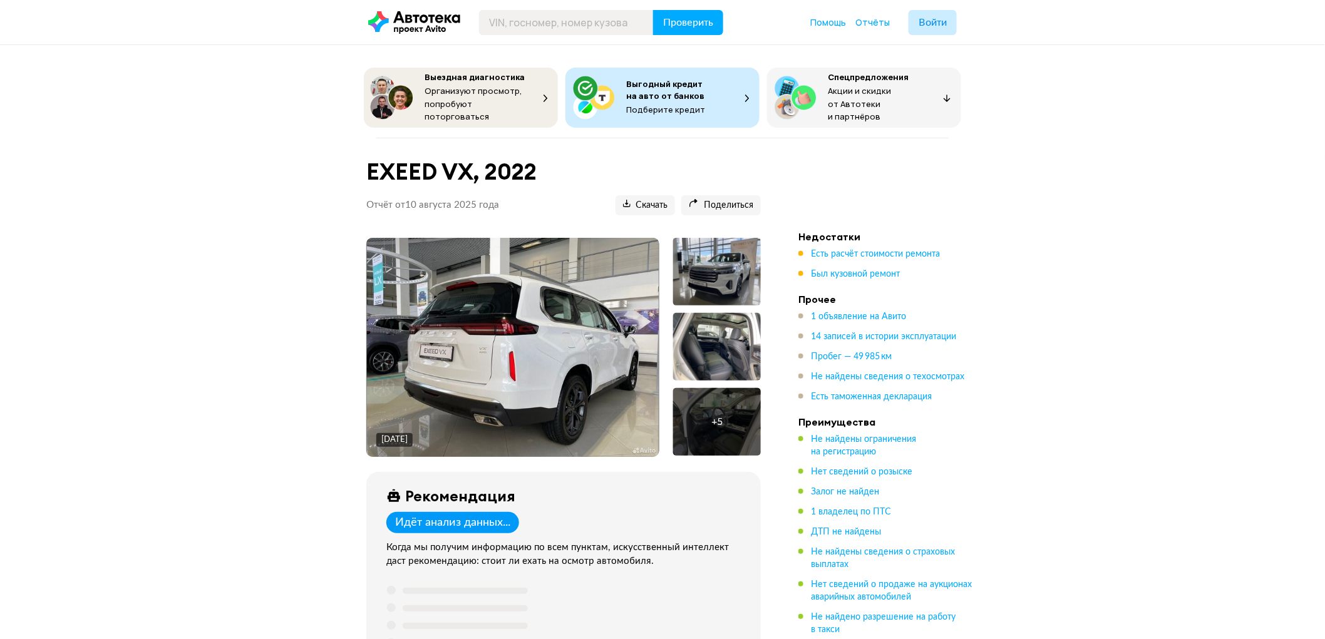
click at [514, 331] on img at bounding box center [513, 347] width 292 height 219
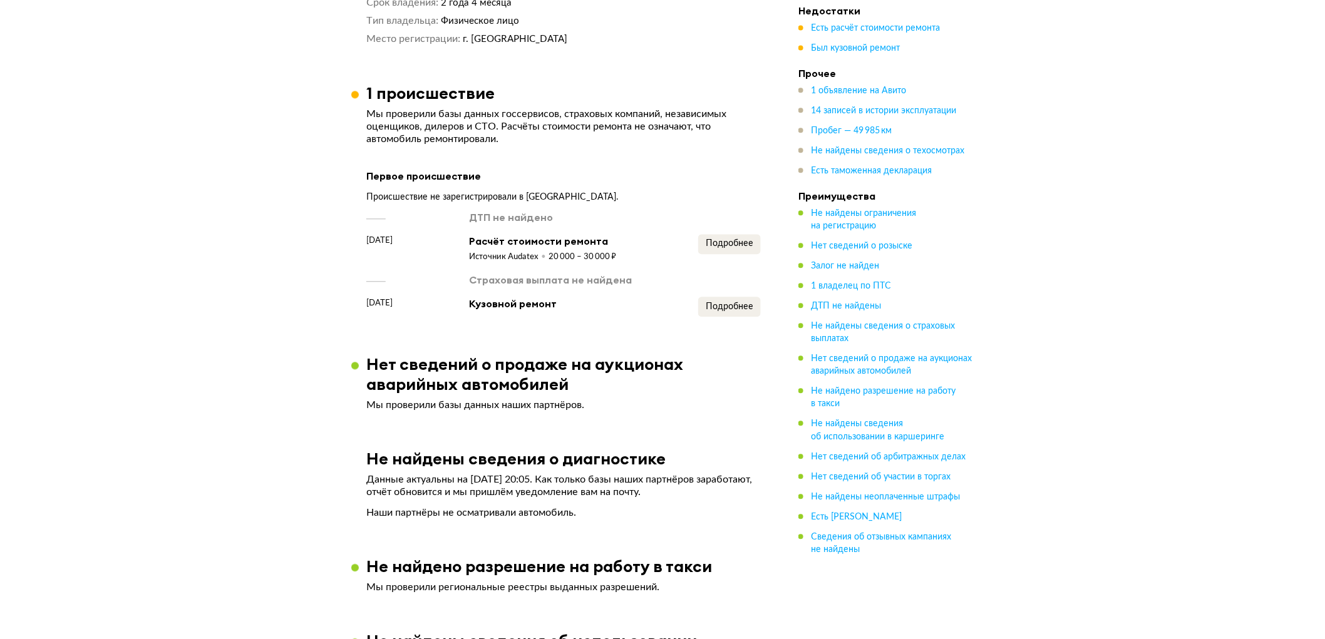
scroll to position [1182, 0]
click at [728, 238] on span "Подробнее" at bounding box center [730, 242] width 48 height 9
click at [730, 301] on span "Подробнее" at bounding box center [730, 305] width 48 height 9
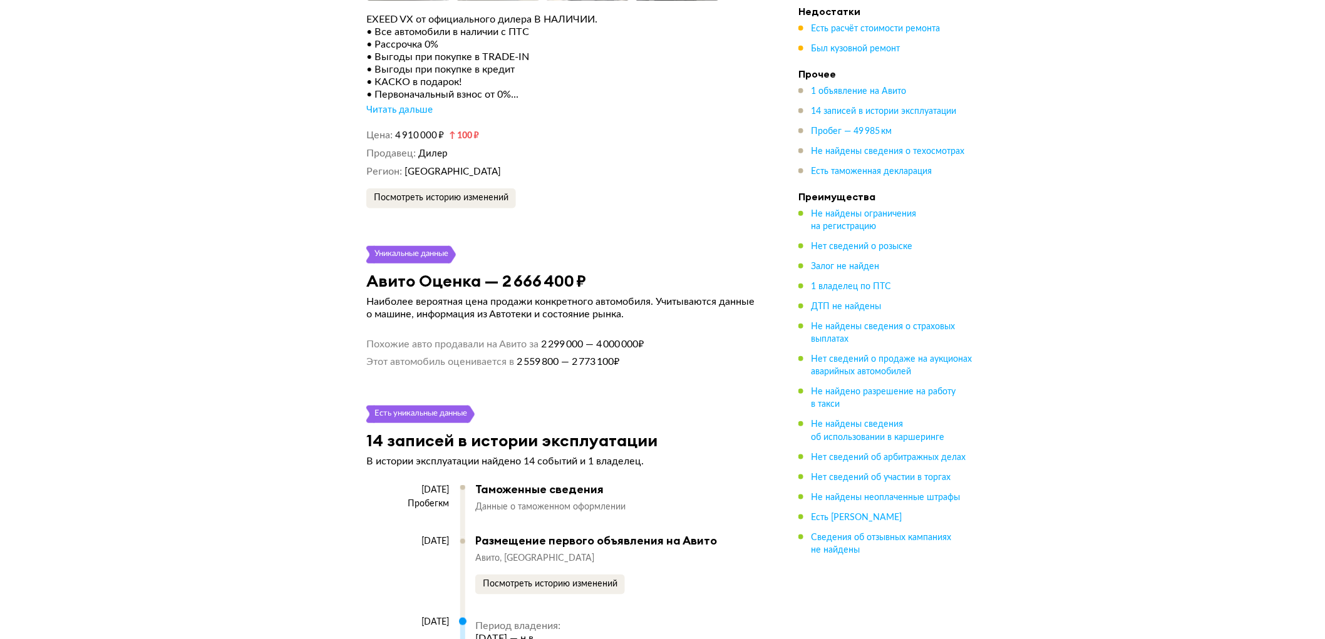
scroll to position [2296, 0]
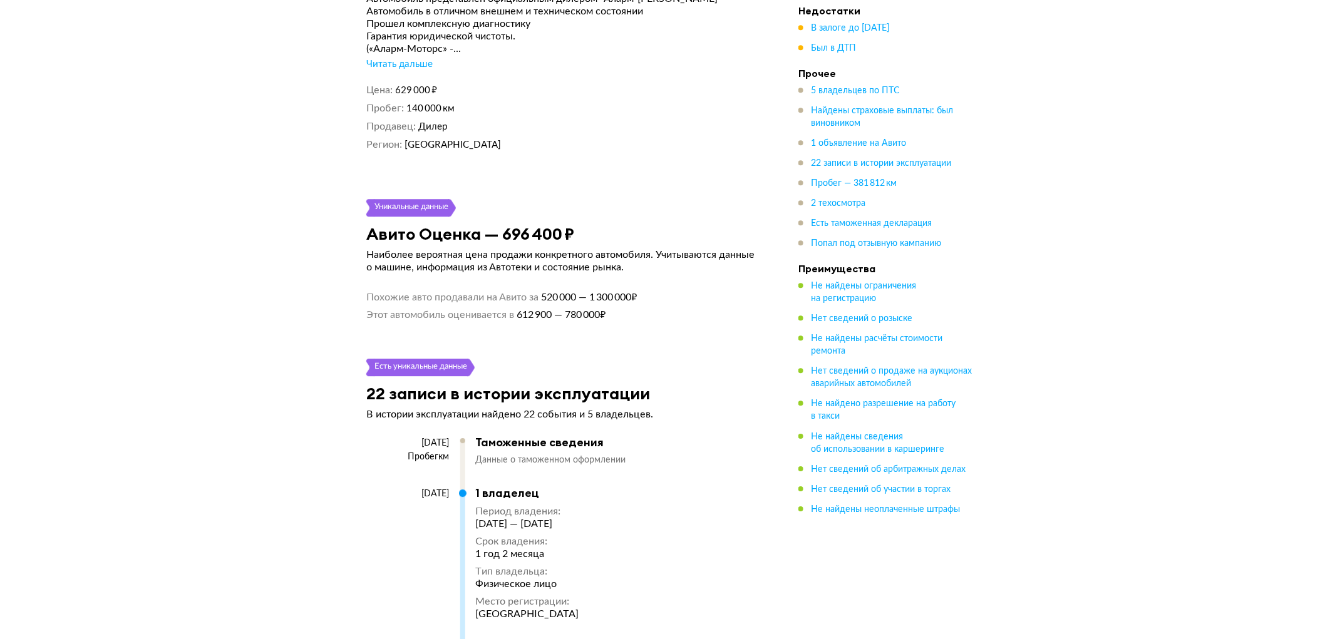
scroll to position [3302, 0]
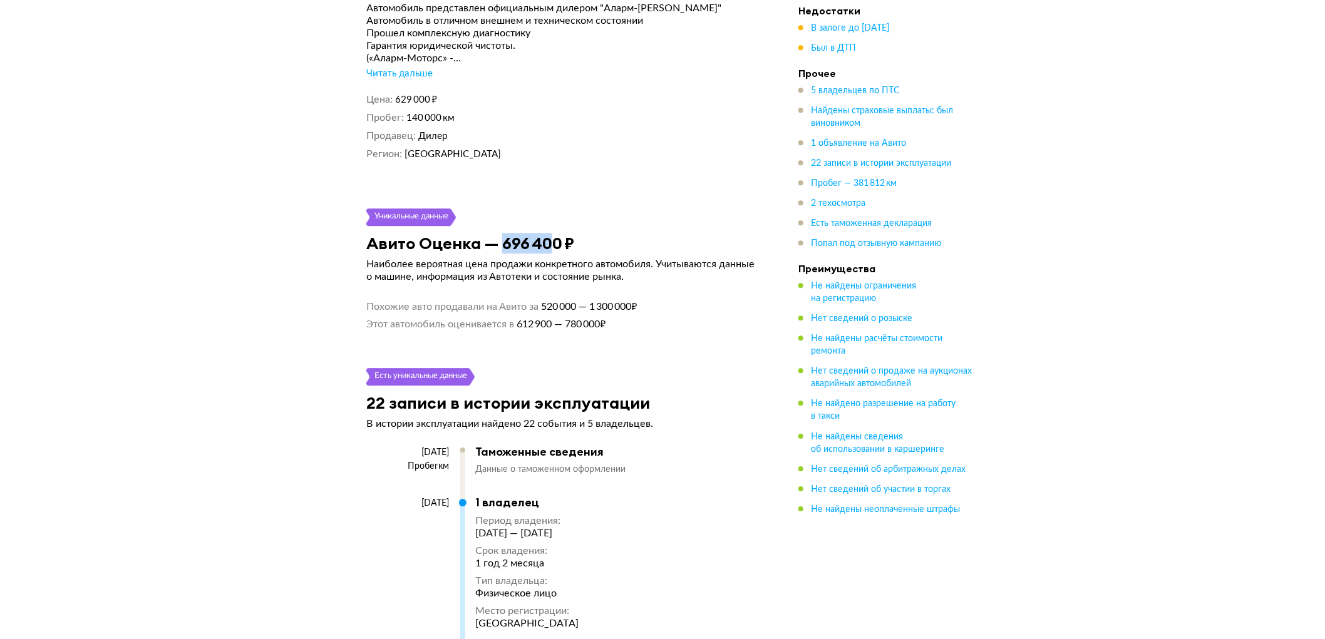
drag, startPoint x: 501, startPoint y: 239, endPoint x: 552, endPoint y: 239, distance: 51.4
click at [552, 239] on h3 "Авито Оценка — 696 400 ₽" at bounding box center [470, 243] width 208 height 19
click at [602, 238] on div "Авито Оценка — 696 400 ₽" at bounding box center [563, 243] width 425 height 19
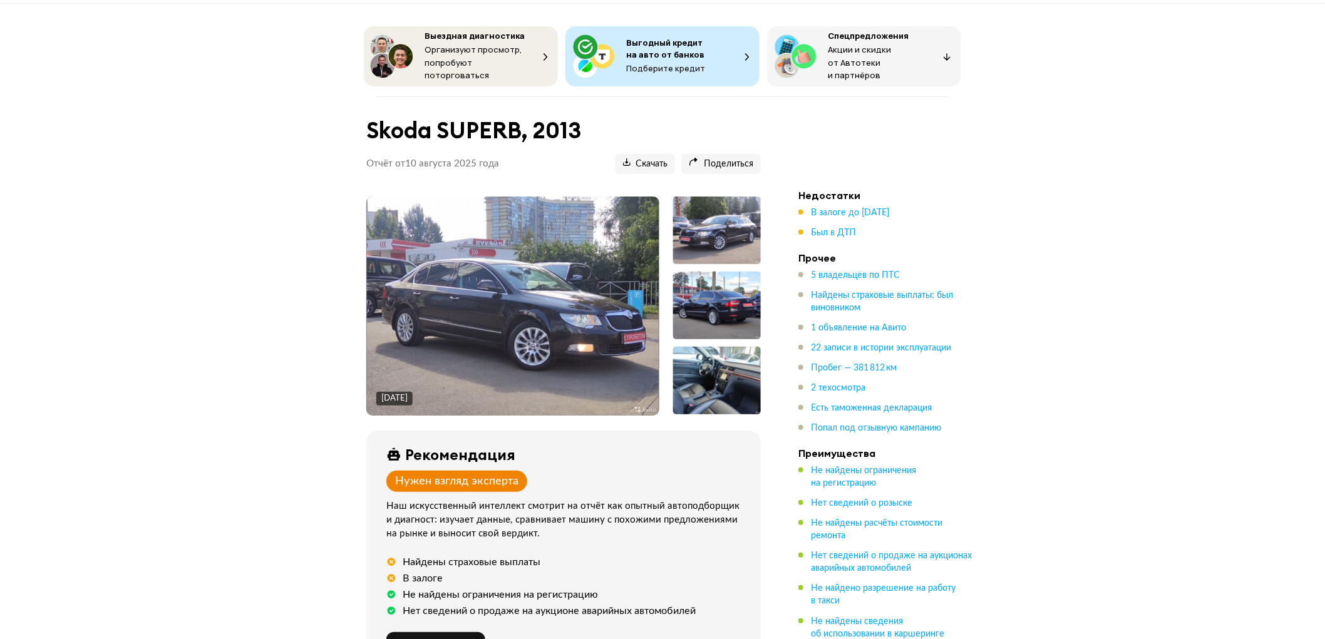
scroll to position [0, 0]
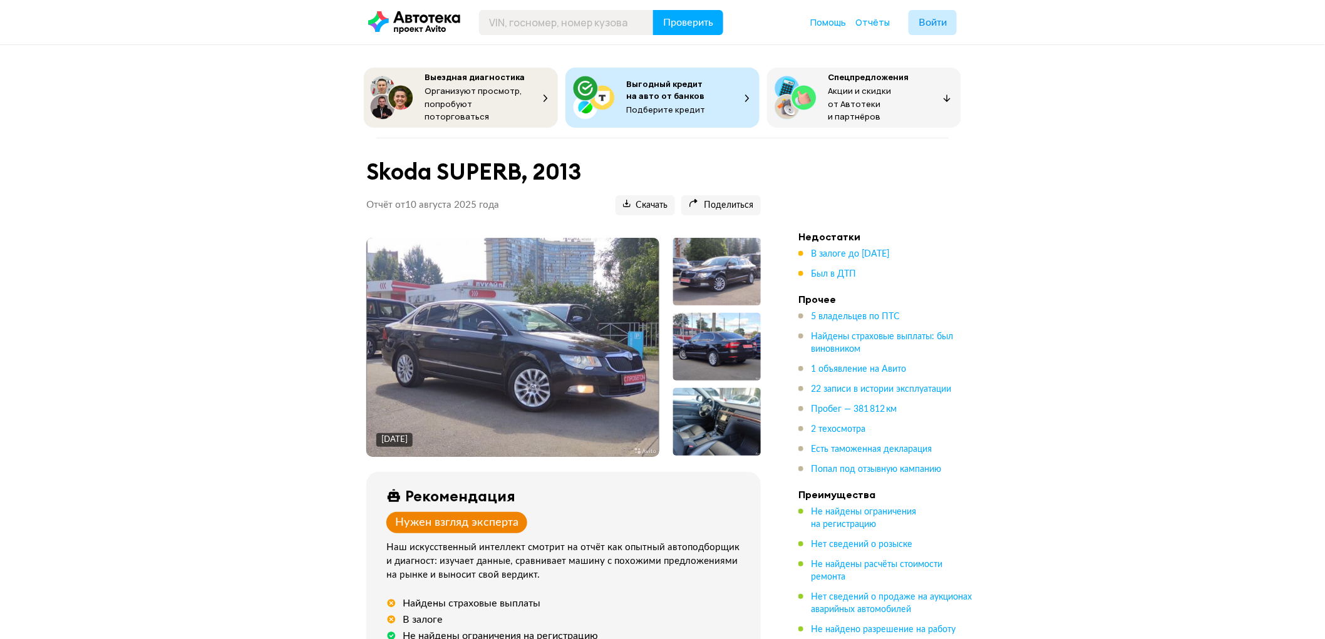
click at [596, 308] on img at bounding box center [513, 347] width 292 height 219
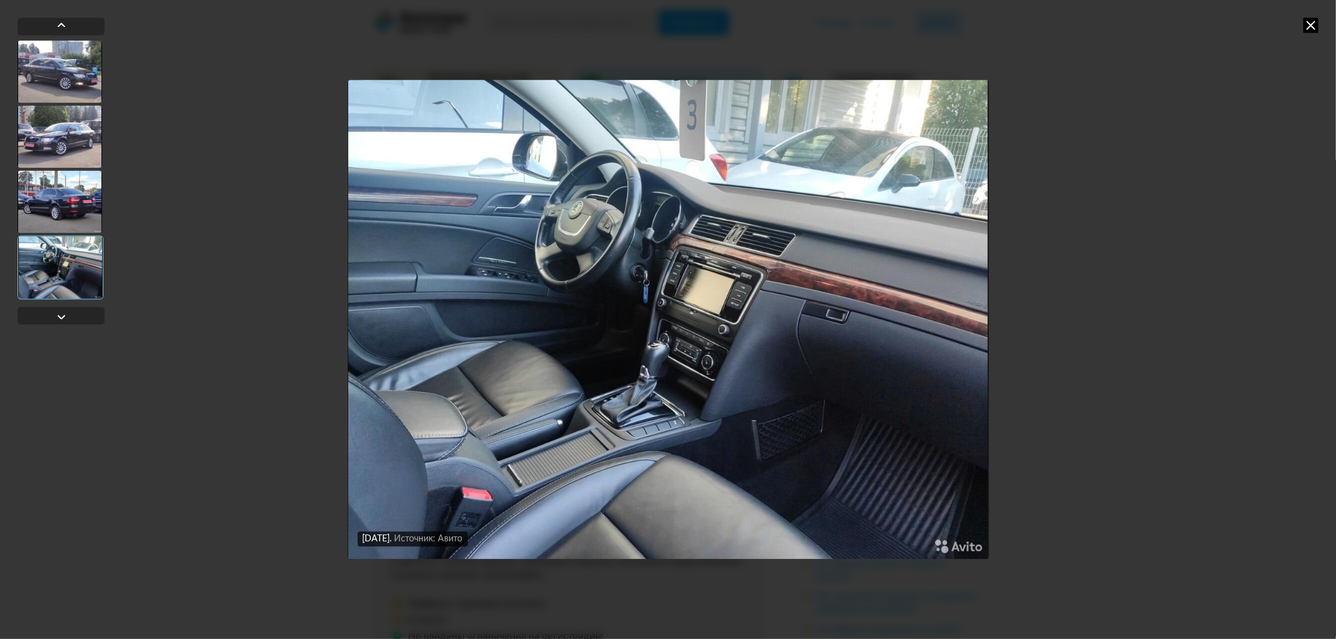
click at [1311, 23] on icon at bounding box center [1310, 25] width 15 height 15
